Goal: Task Accomplishment & Management: Use online tool/utility

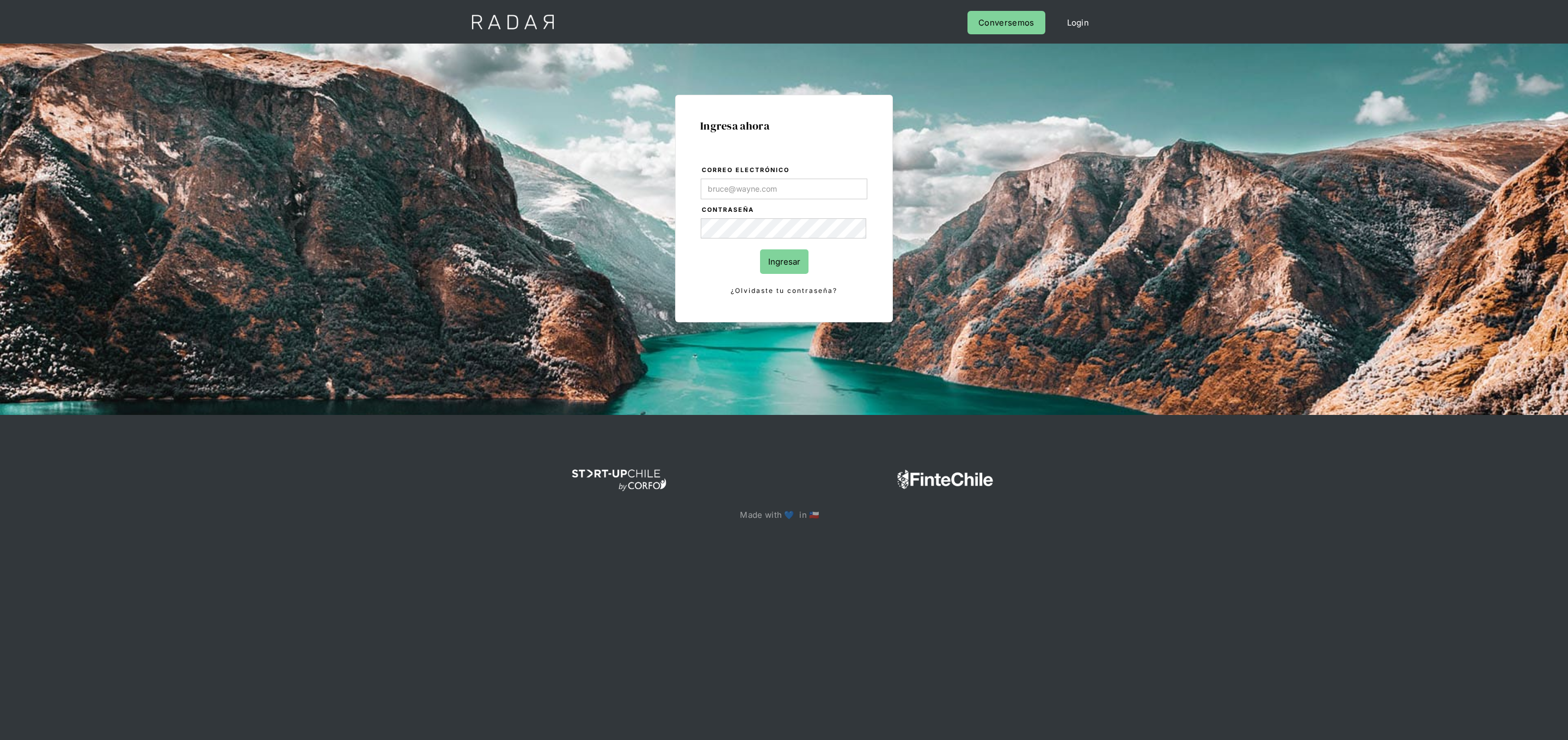
click at [784, 560] on com-1password-button at bounding box center [784, 560] width 0 height 0
click at [853, 194] on input "Correo electrónico" at bounding box center [784, 189] width 167 height 21
click at [784, 560] on com-1password-button at bounding box center [784, 560] width 0 height 0
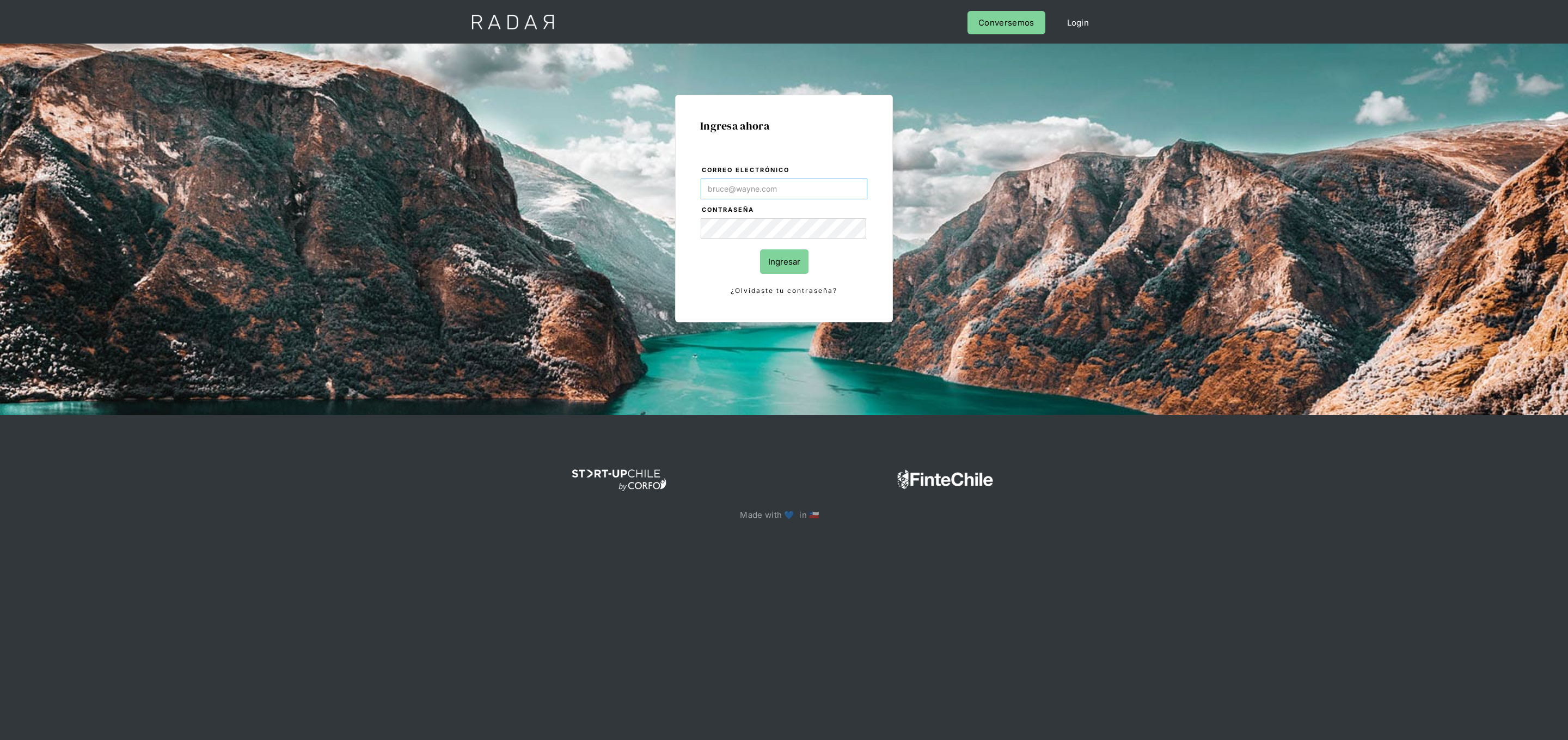
type input "[PERSON_NAME][EMAIL_ADDRESS][DOMAIN_NAME]"
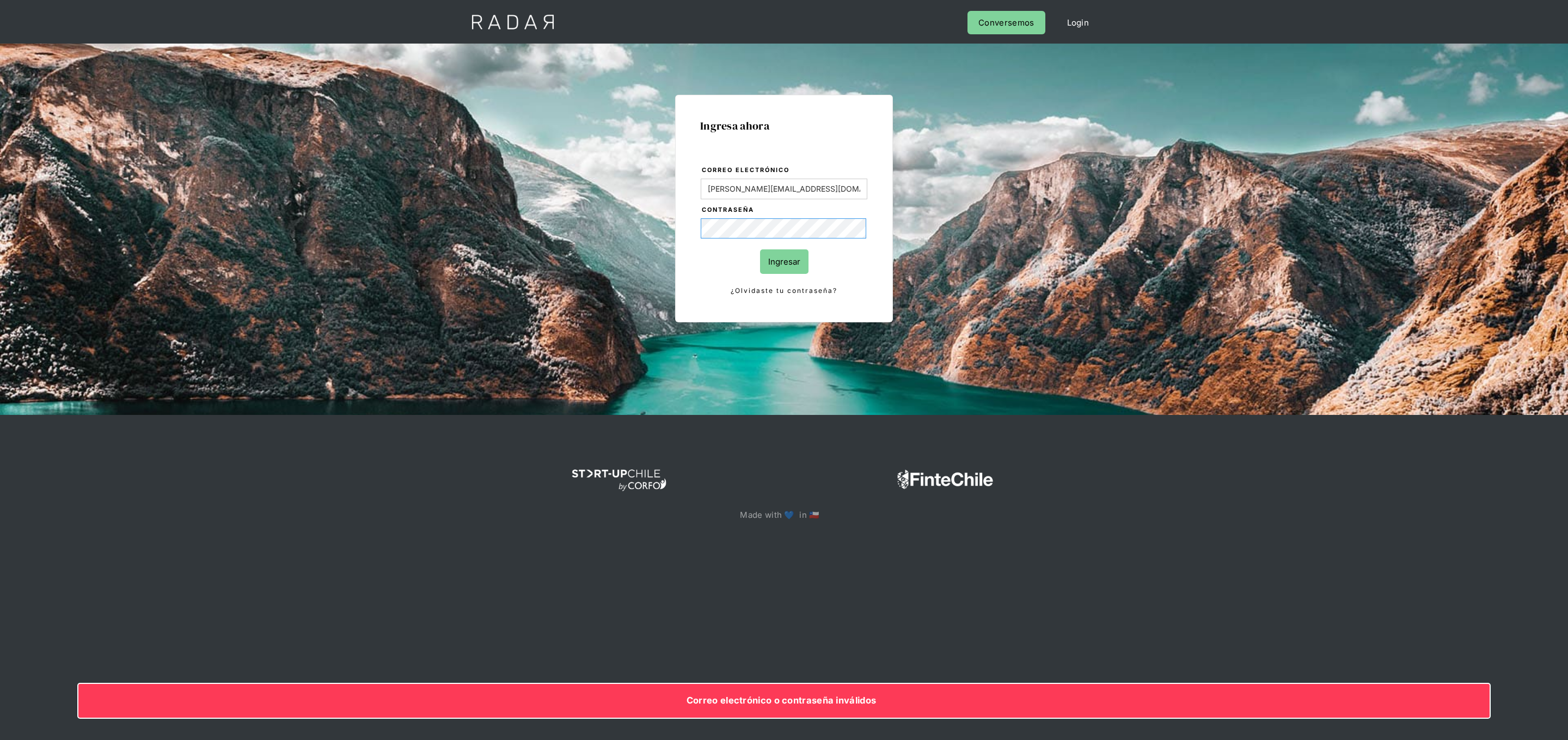
scroll to position [0, 3]
click at [1063, 240] on div "Ingresa ahora Correo electrónico daniela@somosradar.com Contraseña Ingresar ¿Ol…" at bounding box center [784, 229] width 1568 height 371
click at [819, 196] on input "[PERSON_NAME][EMAIL_ADDRESS][DOMAIN_NAME]" at bounding box center [784, 189] width 167 height 21
click at [784, 560] on com-1password-button at bounding box center [784, 560] width 0 height 0
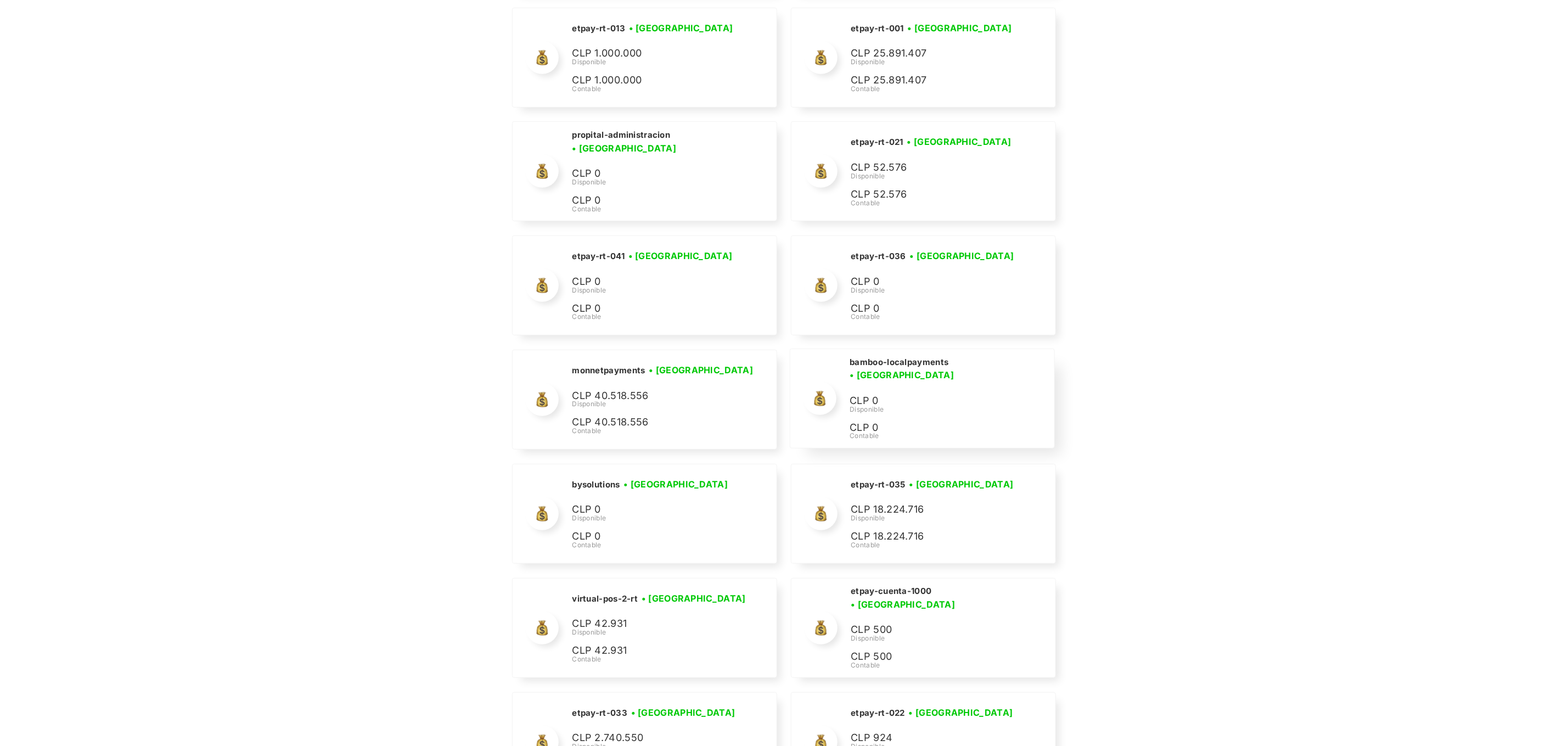
scroll to position [1758, 0]
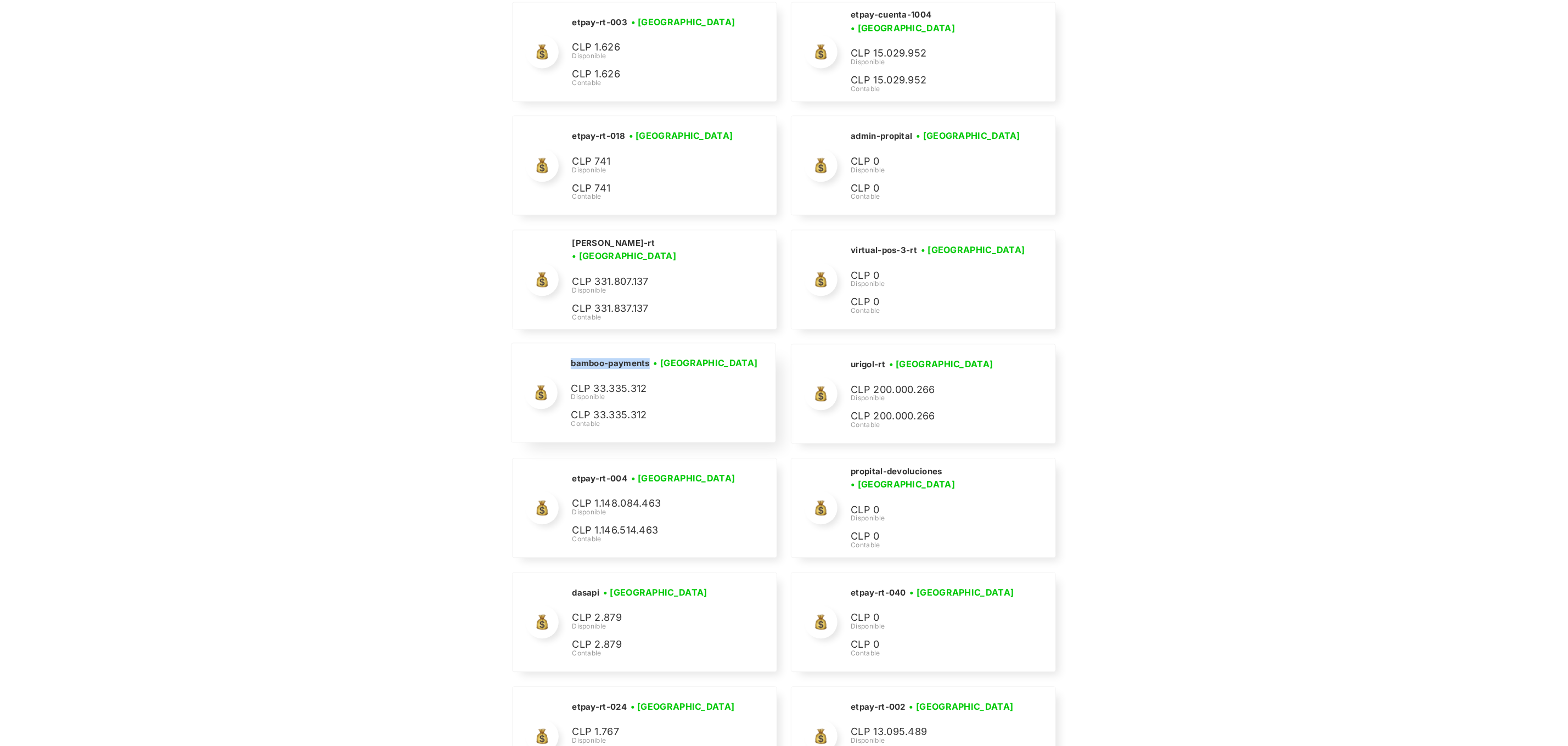
drag, startPoint x: 650, startPoint y: 372, endPoint x: 568, endPoint y: 369, distance: 82.1
click at [568, 369] on div "bamboo-payments • Conectada • Desconectada CLP 33.335.312 Disponible CLP 33.335…" at bounding box center [643, 392] width 263 height 99
copy h2 "bamboo-payments"
click at [690, 380] on div "bamboo-payments • Conectada • Desconectada CLP 33.335.312 Disponible CLP 33.335…" at bounding box center [666, 392] width 190 height 72
click at [622, 369] on h2 "bamboo-payments" at bounding box center [610, 363] width 79 height 11
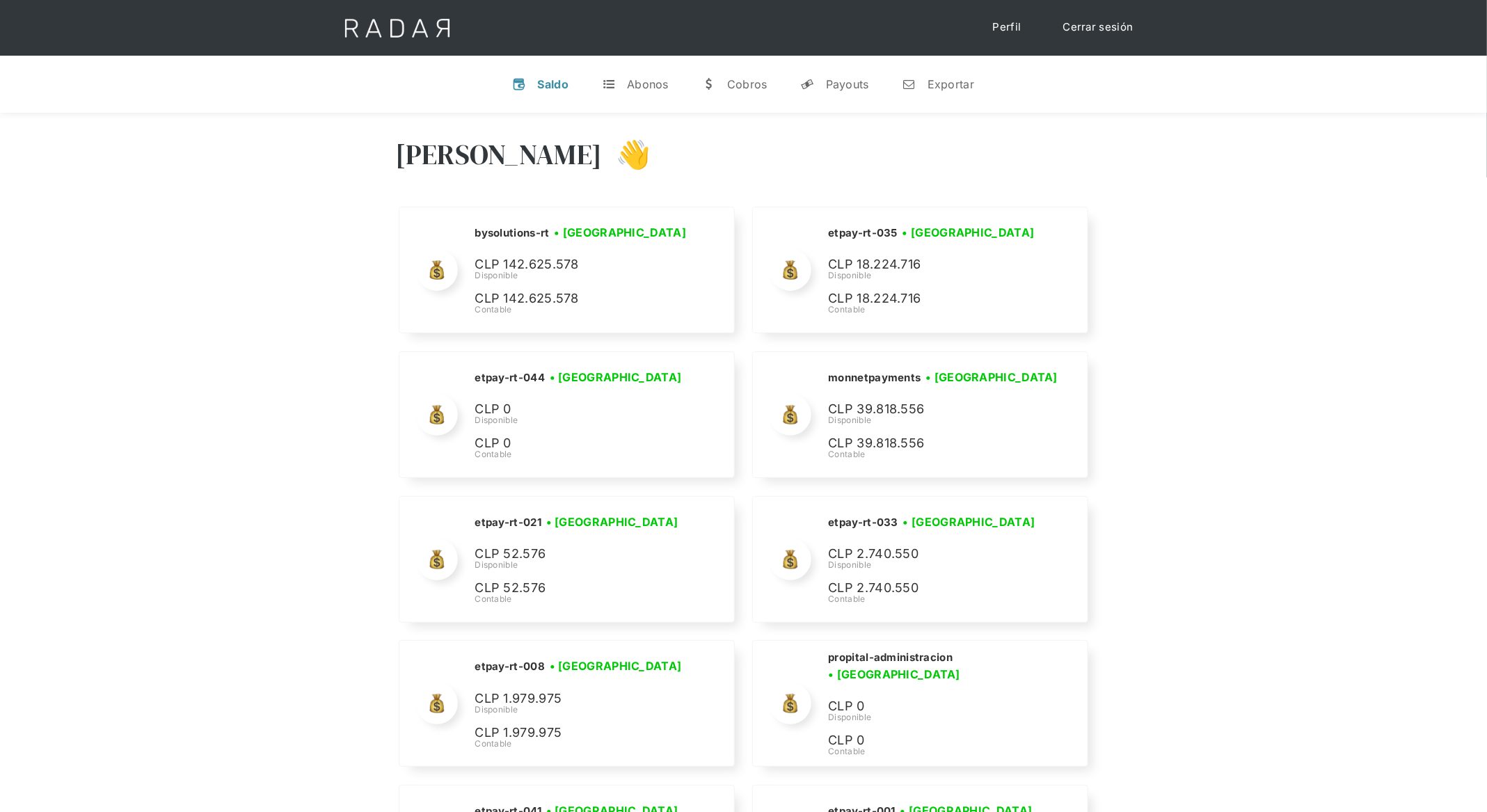
scroll to position [5885, 0]
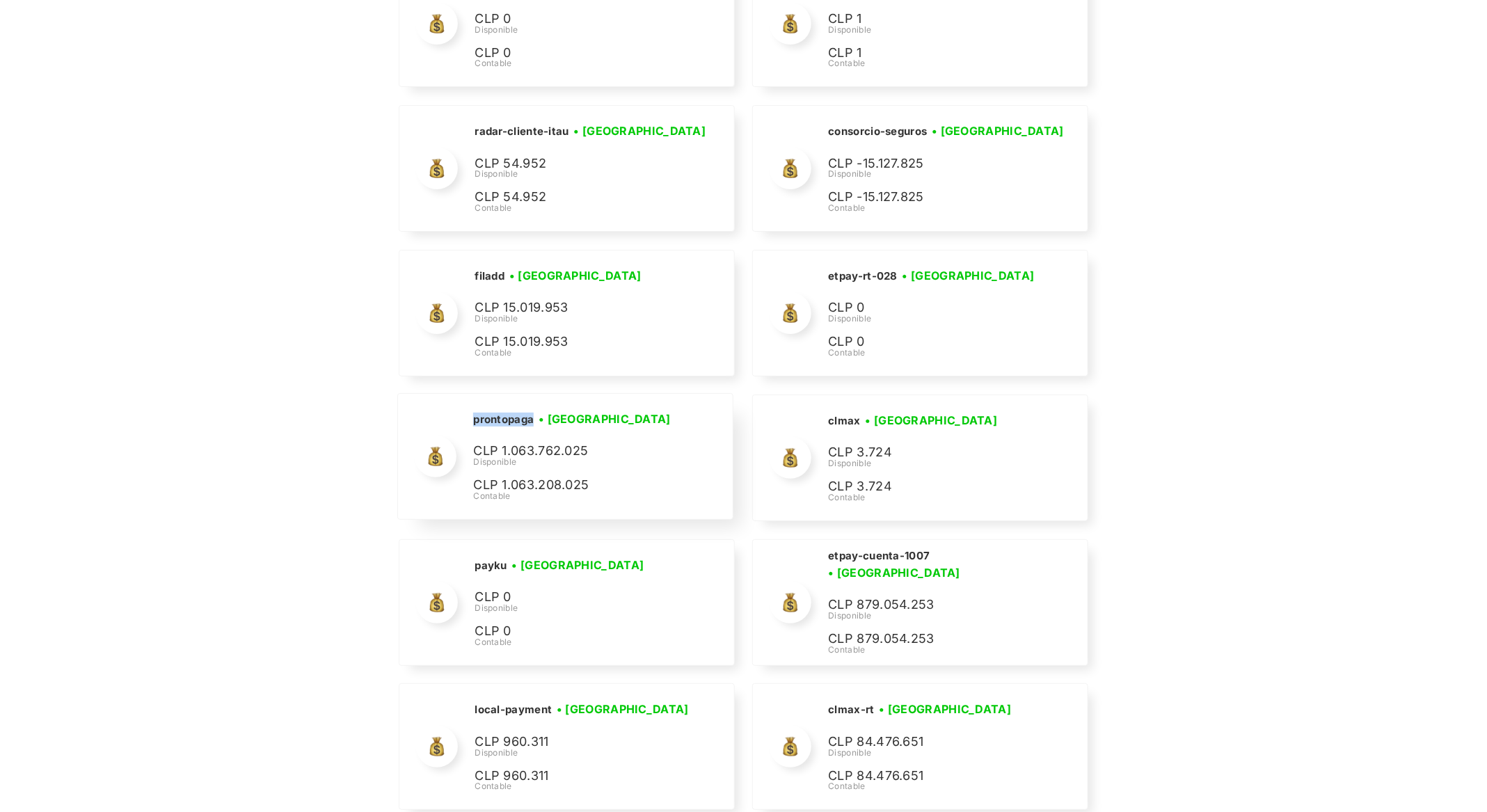
drag, startPoint x: 536, startPoint y: 407, endPoint x: 470, endPoint y: 405, distance: 66.0
click at [470, 405] on div "prontopaga • [GEOGRAPHIC_DATA] • Desconectada CLP 1.063.762.025 Disponible CLP …" at bounding box center [565, 456] width 334 height 125
copy h2 "prontopaga"
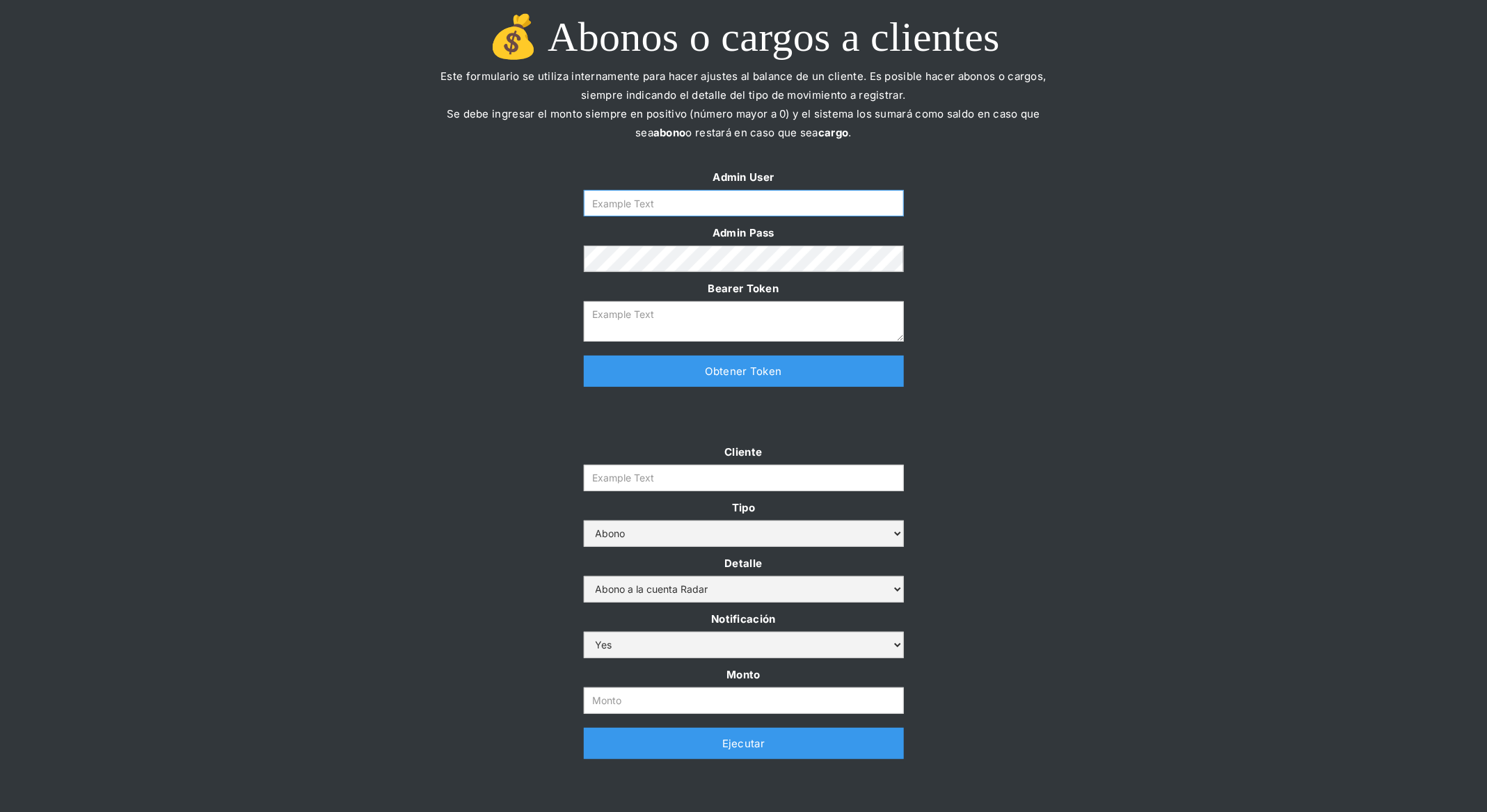
click at [832, 204] on input "Form" at bounding box center [743, 203] width 320 height 26
type input "[PERSON_NAME][EMAIL_ADDRESS][DOMAIN_NAME]"
click at [752, 374] on link "Obtener Token" at bounding box center [743, 371] width 320 height 31
type textarea "eyJhbGciOiJSUzI1NiIsInR5cCI6IkpXVCJ9.eyJkYXRhIjp7ImlkIjoiZGFuaWVsYUBzb21vc3JhZG…"
click at [710, 479] on input "Cliente" at bounding box center [743, 478] width 320 height 26
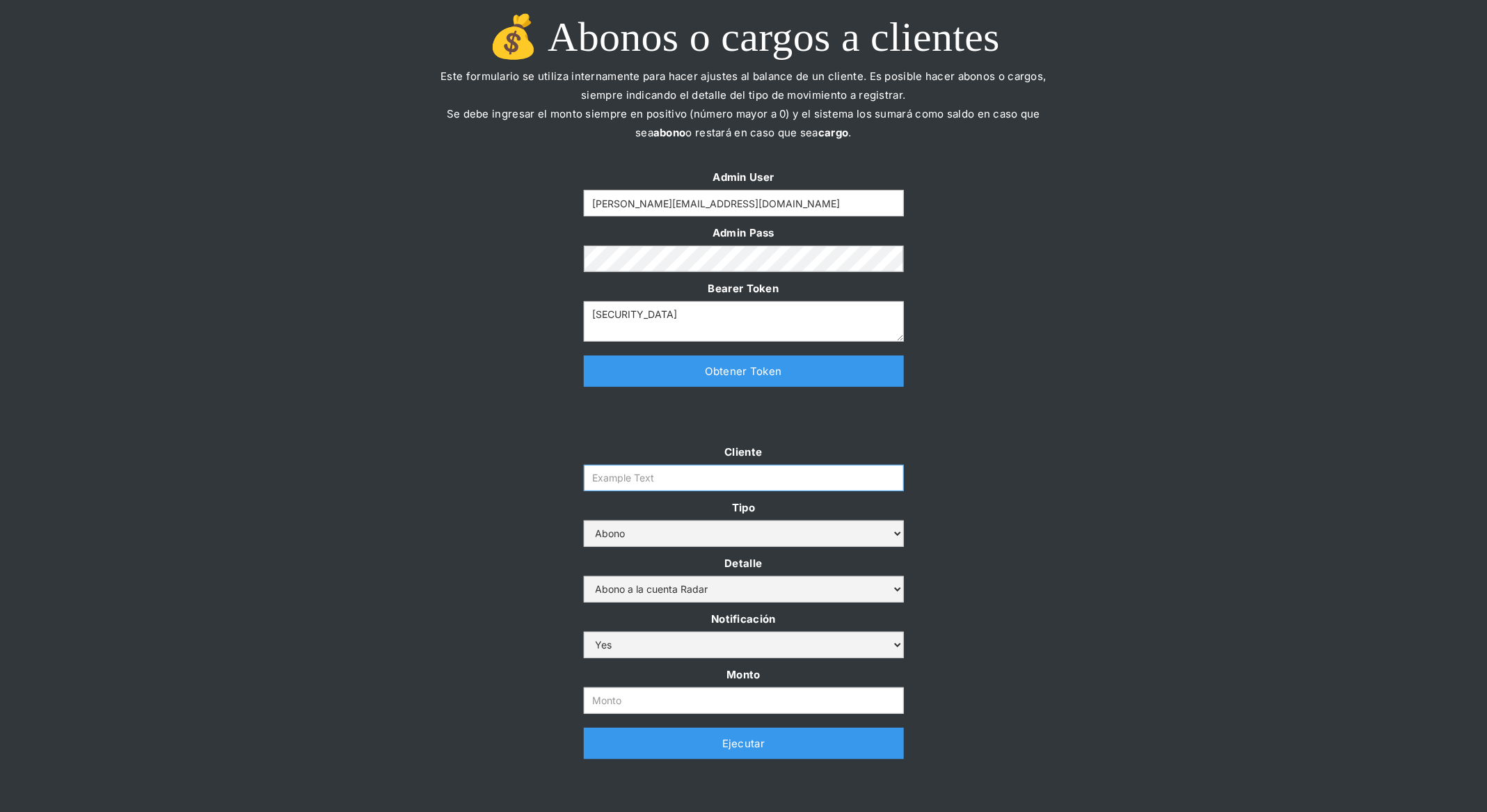
paste input "prontopaga"
type input "prontopaga"
click at [612, 693] on input "Monto" at bounding box center [743, 701] width 320 height 26
paste input "$1,500,000,000"
type input "1.500.000.000"
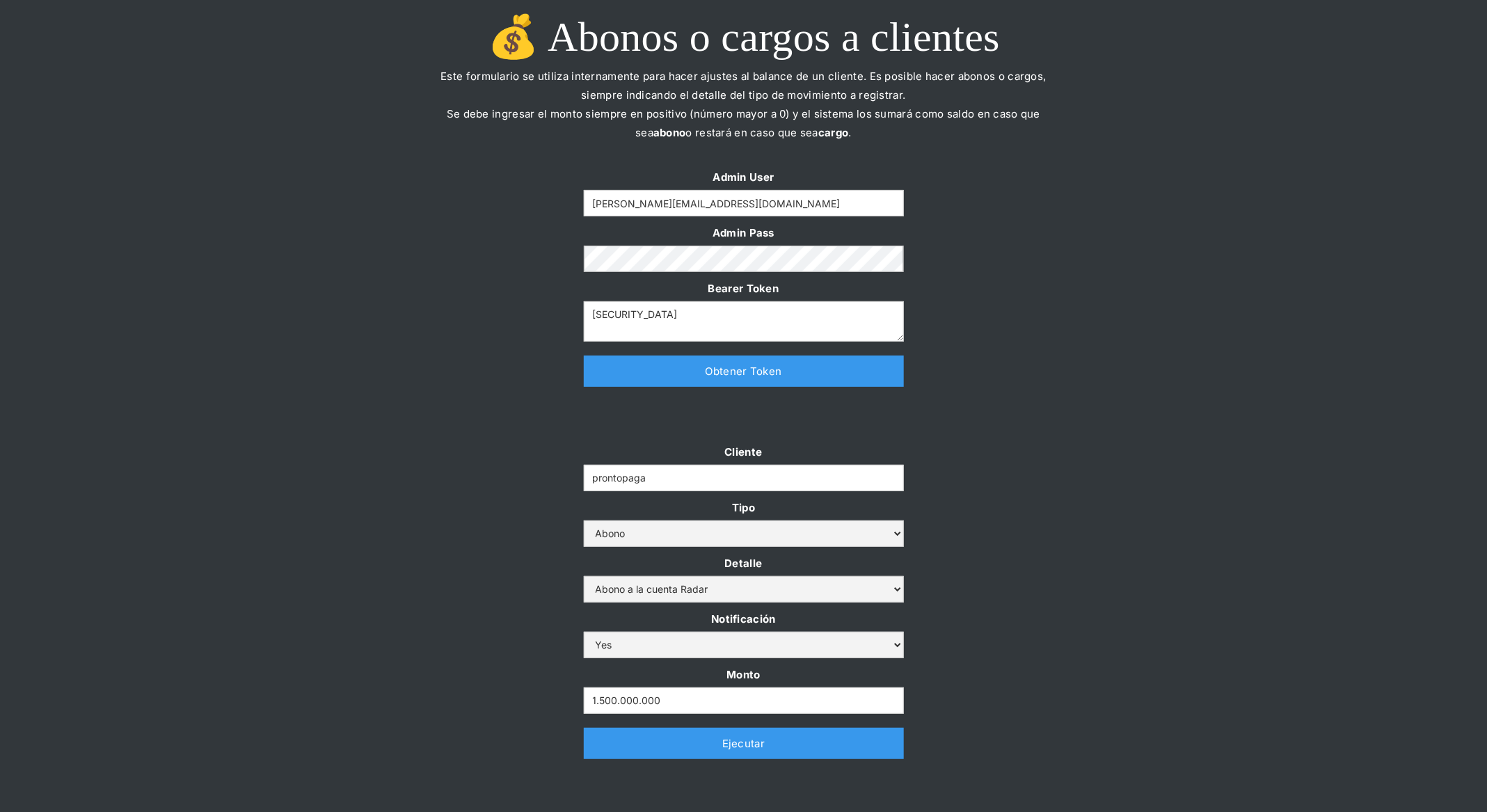
click at [1039, 541] on div "Cliente prontopaga Tipo Abono Cargo Detalle Abono a la cuenta Radar Devolución …" at bounding box center [743, 607] width 1487 height 331
click at [704, 742] on link "Ejecutar" at bounding box center [743, 744] width 320 height 31
